Goal: Information Seeking & Learning: Learn about a topic

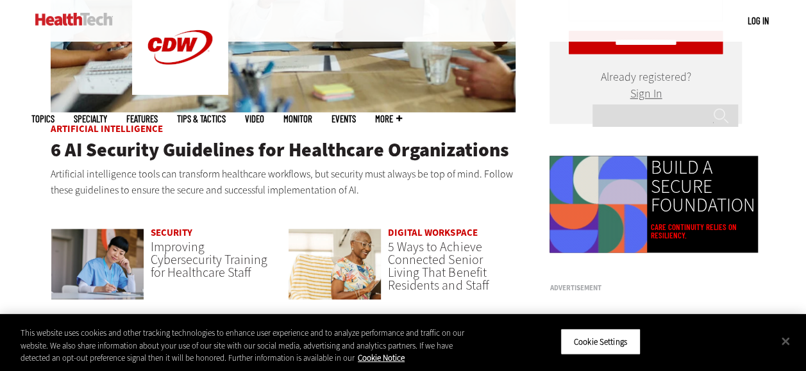
scroll to position [834, 0]
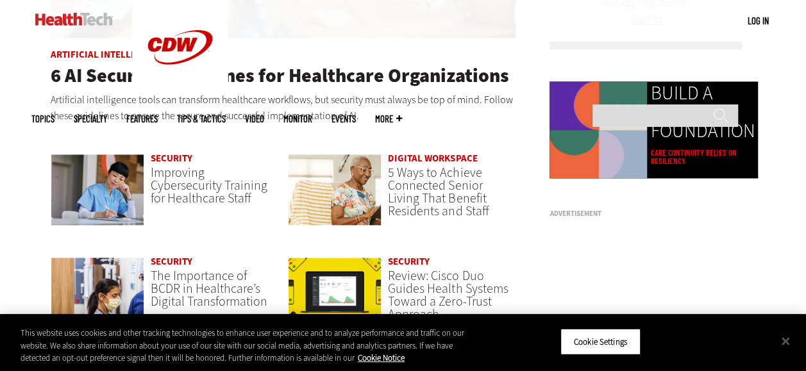
click at [167, 165] on div "Security" at bounding box center [211, 160] width 121 height 13
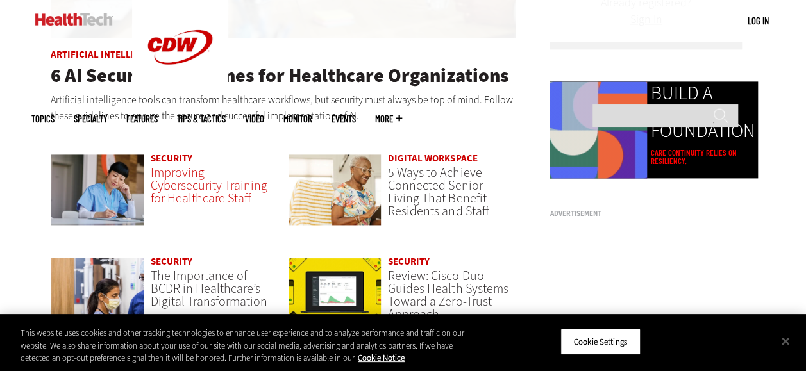
click at [179, 181] on span "Improving Cybersecurity Training for Healthcare Staff" at bounding box center [209, 185] width 117 height 43
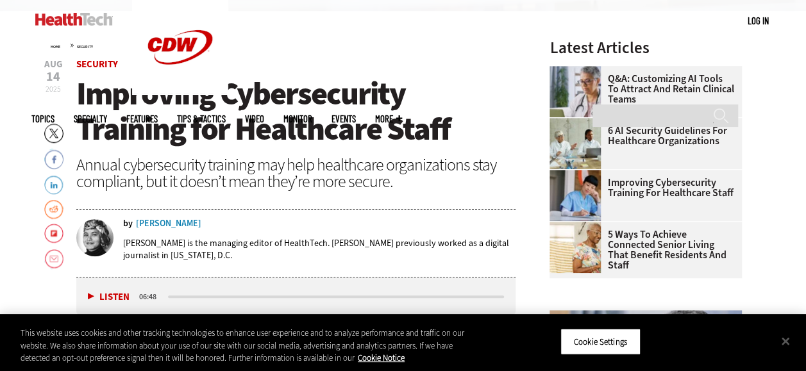
click at [144, 216] on div "by [PERSON_NAME] [PERSON_NAME] is the managing editor of HealthTech. [PERSON_NA…" at bounding box center [296, 244] width 440 height 65
click at [164, 226] on div "[PERSON_NAME]" at bounding box center [168, 223] width 65 height 9
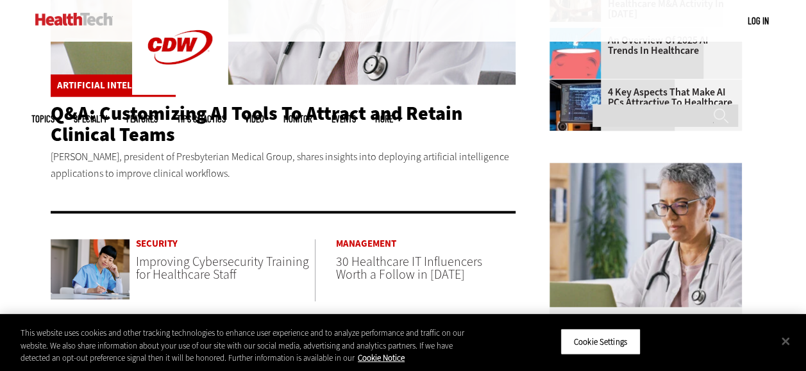
scroll to position [577, 0]
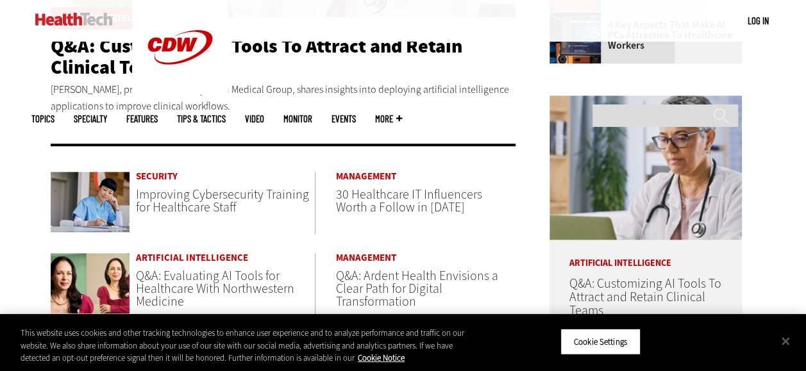
click at [205, 201] on span "Improving Cybersecurity Training for Healthcare Staff" at bounding box center [222, 201] width 173 height 30
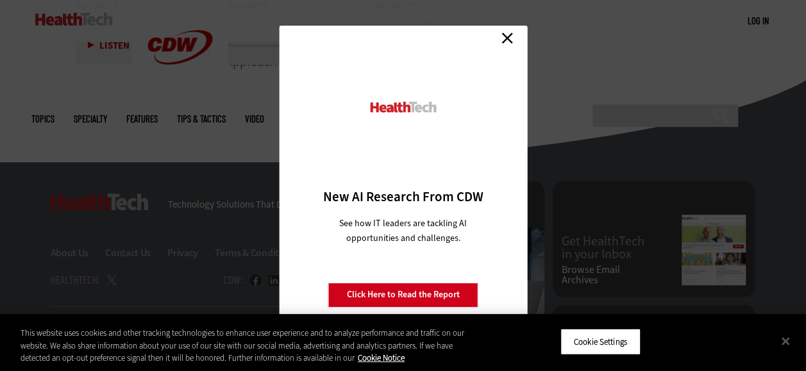
scroll to position [3015, 0]
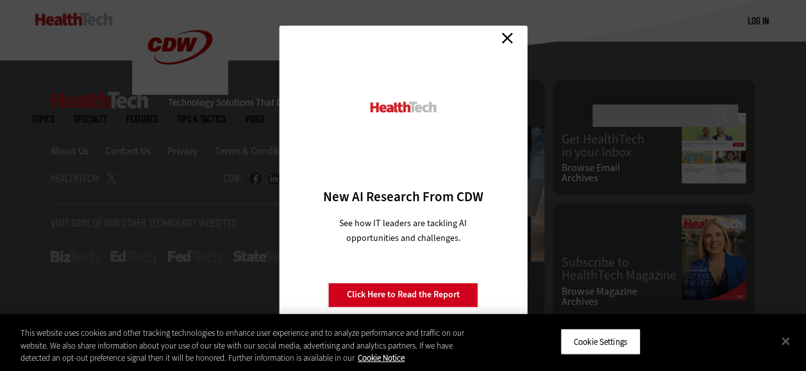
click at [508, 37] on link "Close" at bounding box center [507, 38] width 19 height 19
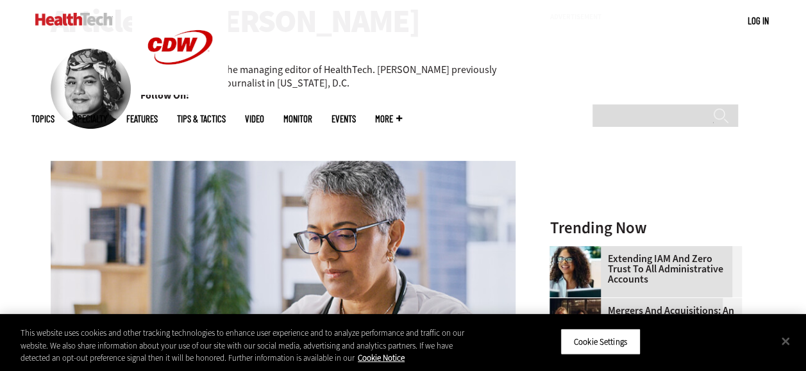
scroll to position [321, 0]
